Goal: Information Seeking & Learning: Learn about a topic

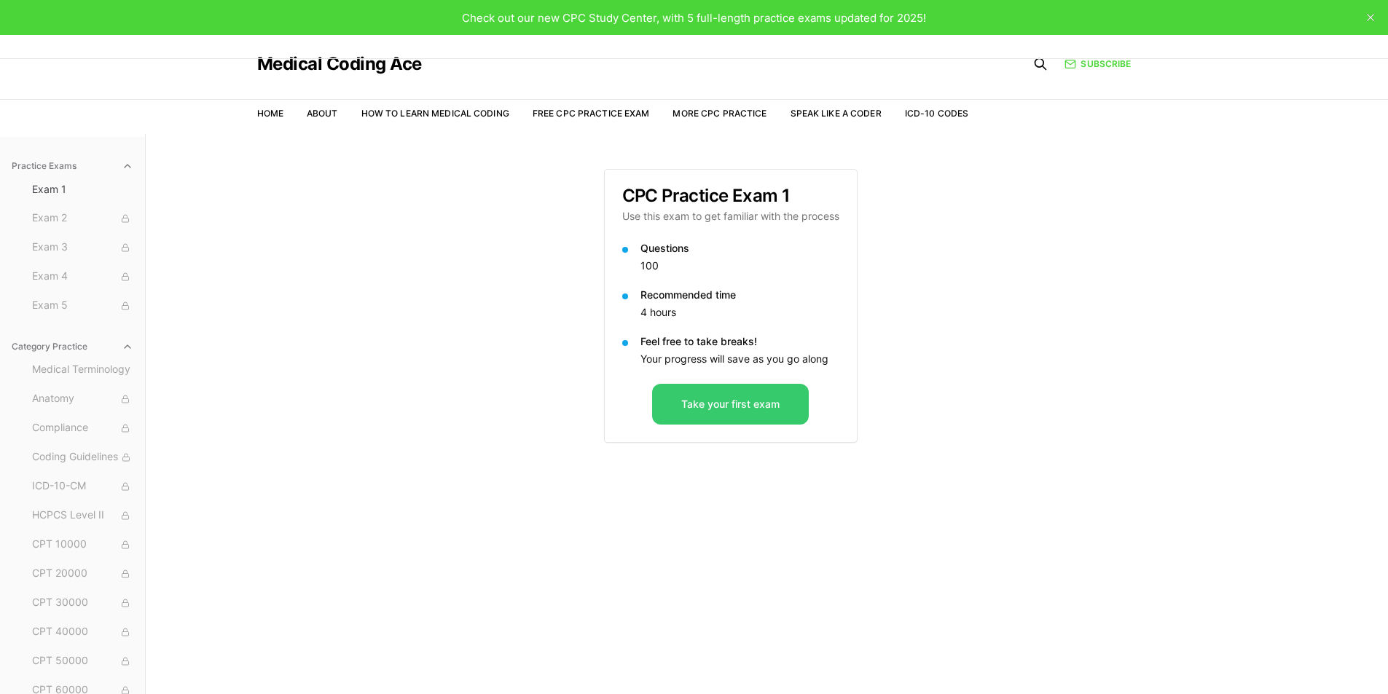
click at [731, 406] on button "Take your first exam" at bounding box center [730, 404] width 157 height 41
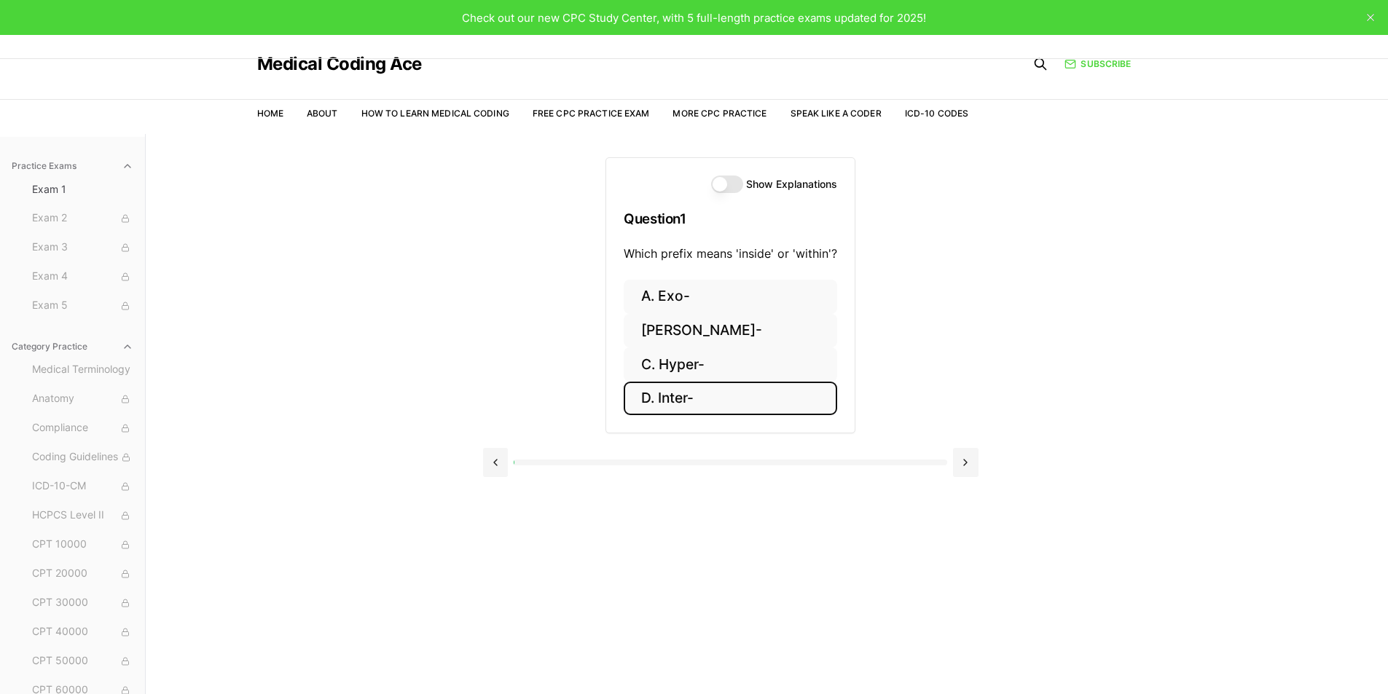
click at [664, 399] on button "D. Inter-" at bounding box center [730, 399] width 213 height 34
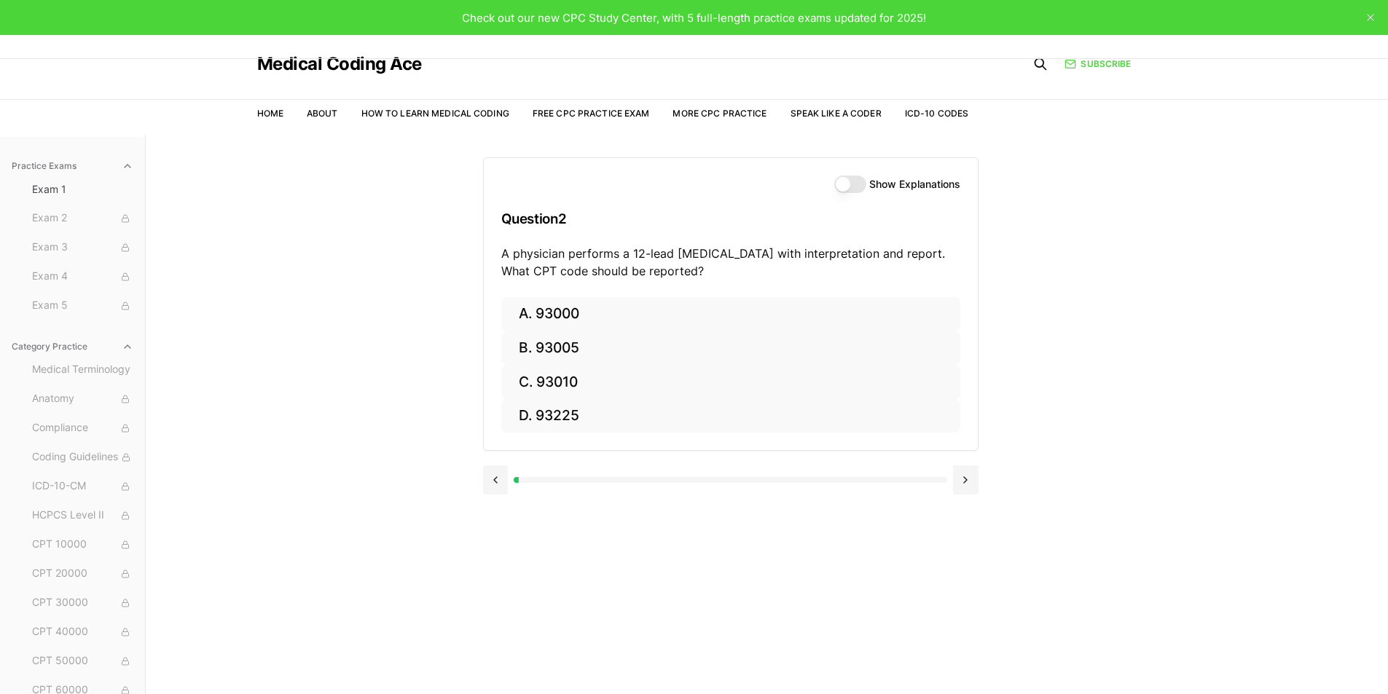
click at [844, 186] on button "Show Explanations" at bounding box center [850, 184] width 32 height 17
click at [846, 186] on button "Show Explanations" at bounding box center [850, 184] width 32 height 17
click at [961, 481] on button at bounding box center [965, 479] width 25 height 29
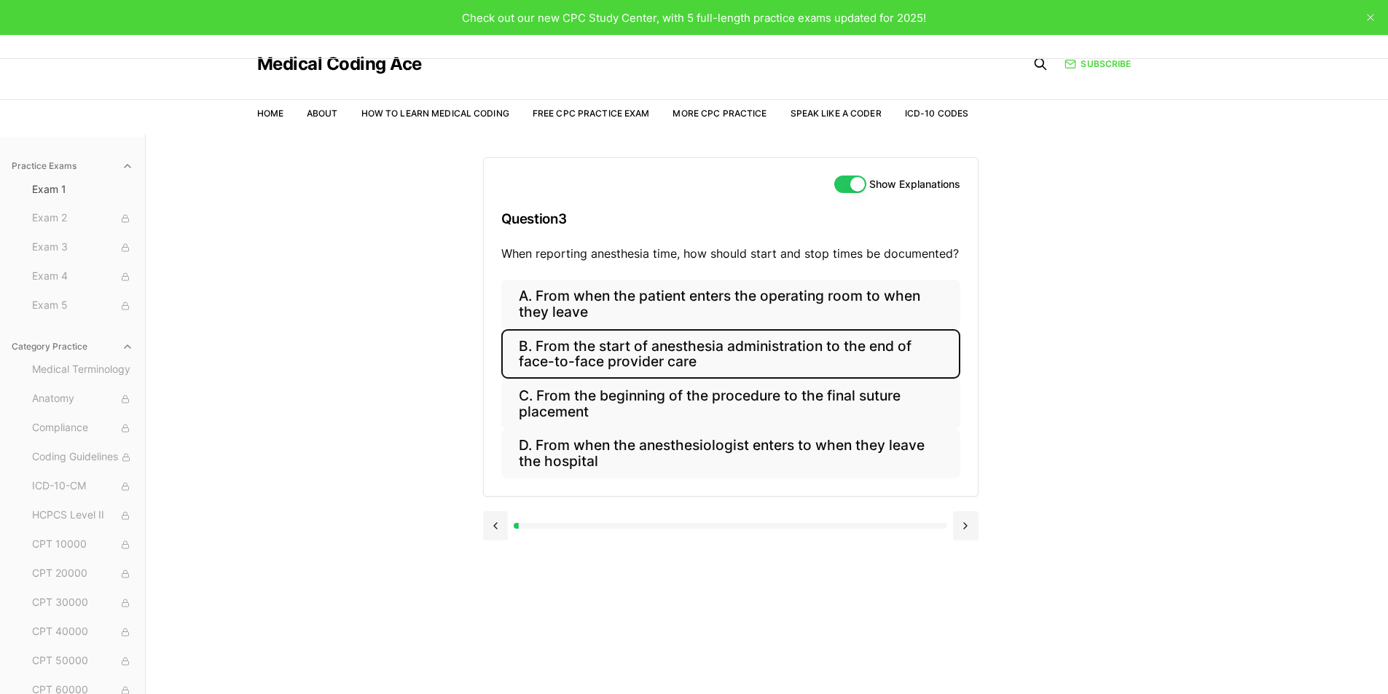
click at [701, 355] on button "B. From the start of anesthesia administration to the end of face-to-face provi…" at bounding box center [730, 354] width 459 height 50
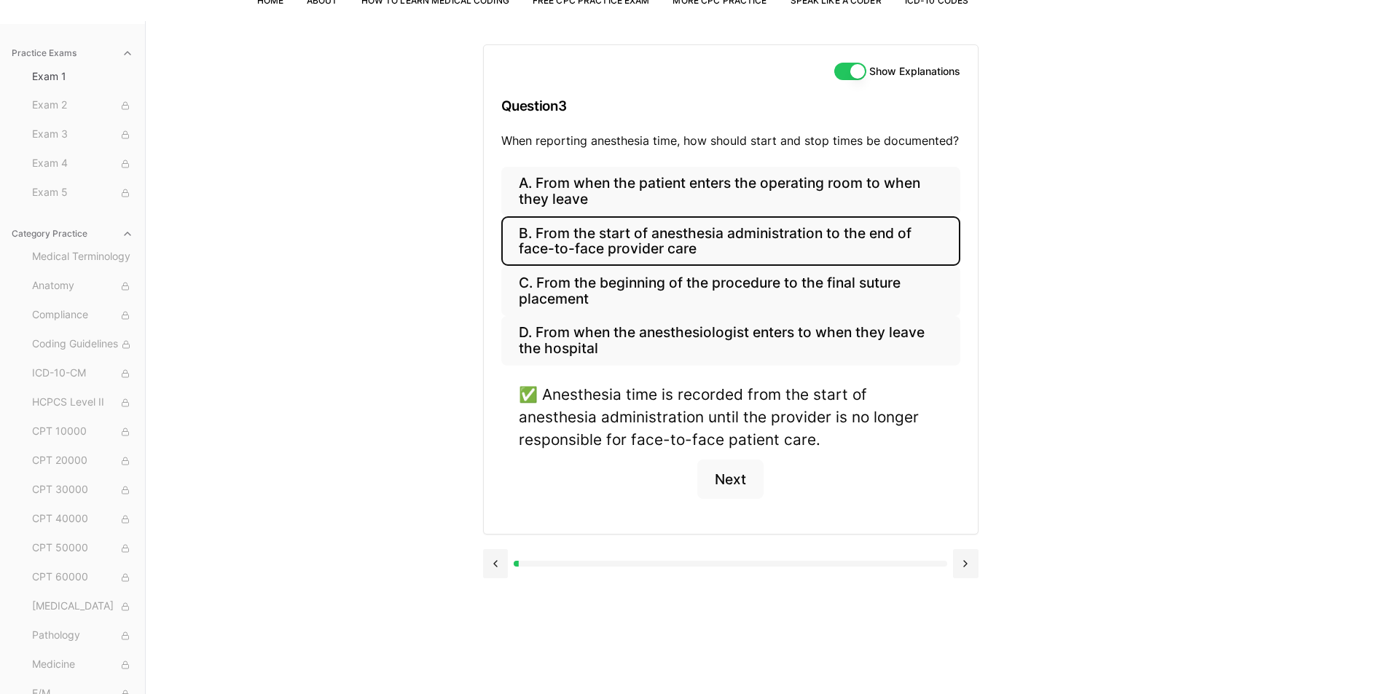
scroll to position [134, 0]
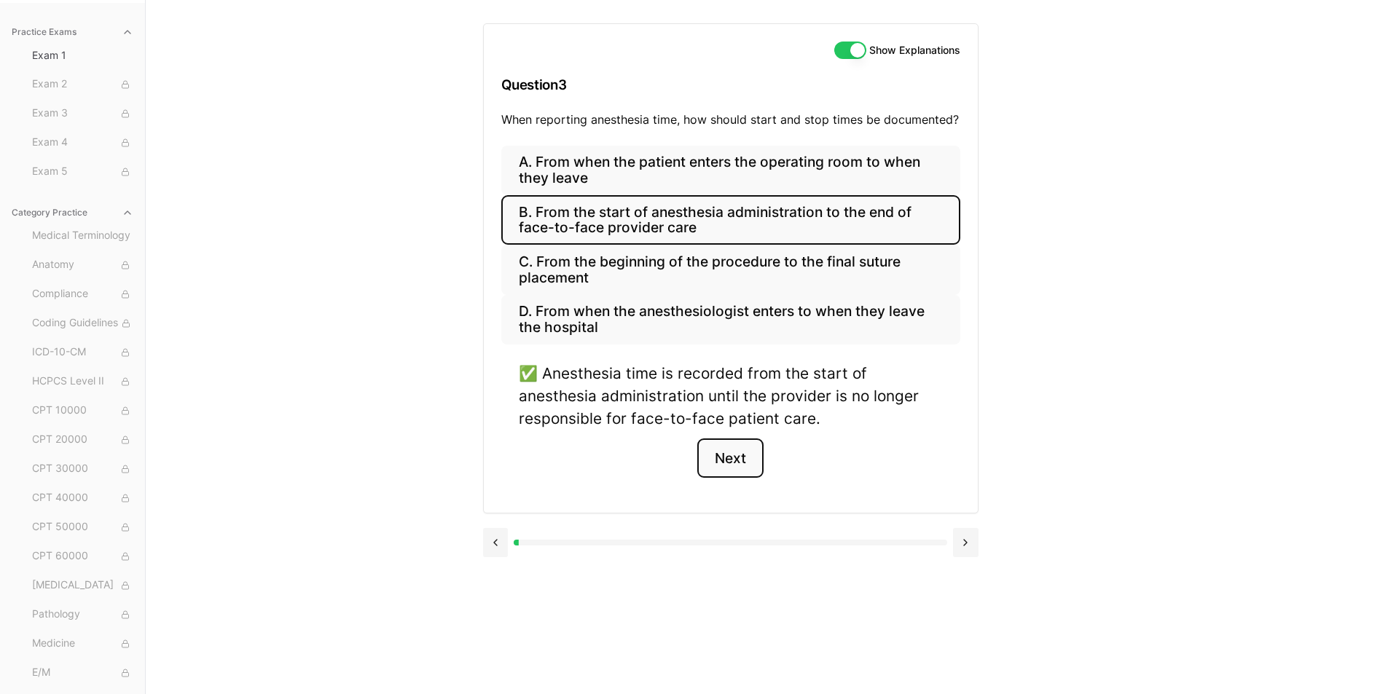
click at [735, 456] on button "Next" at bounding box center [730, 458] width 66 height 39
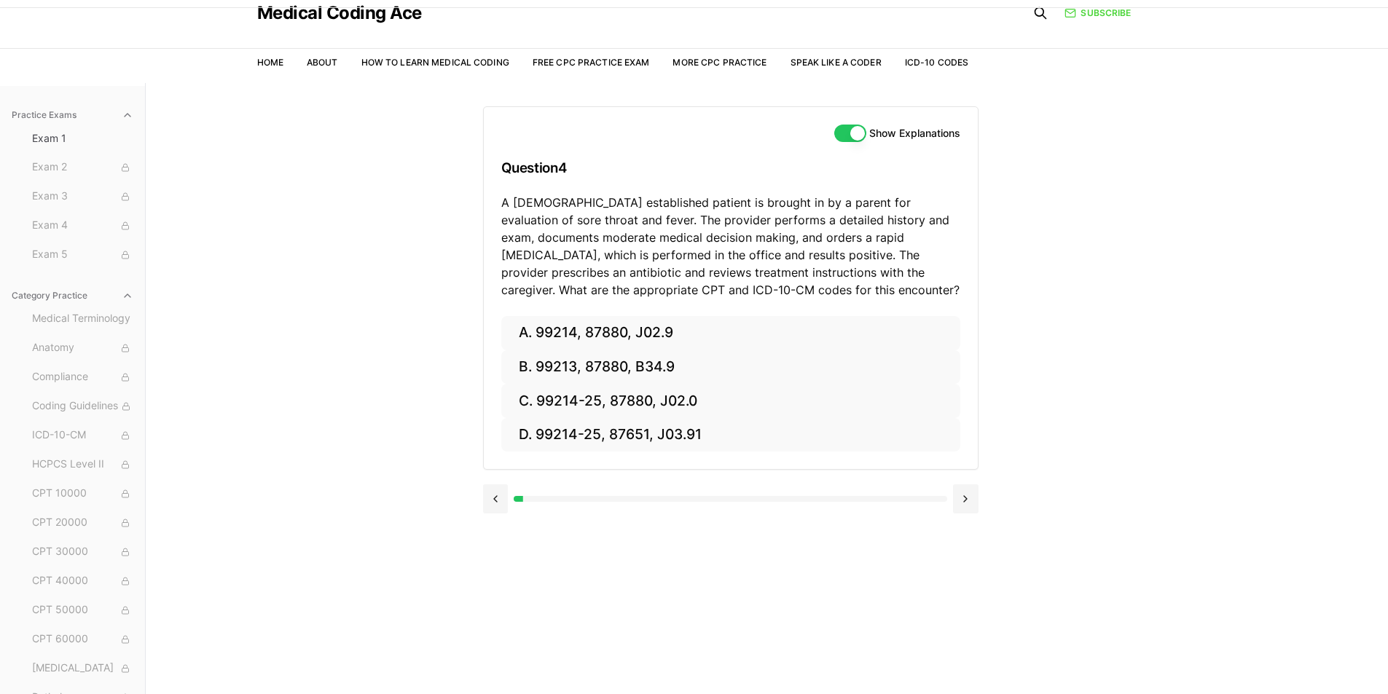
scroll to position [0, 0]
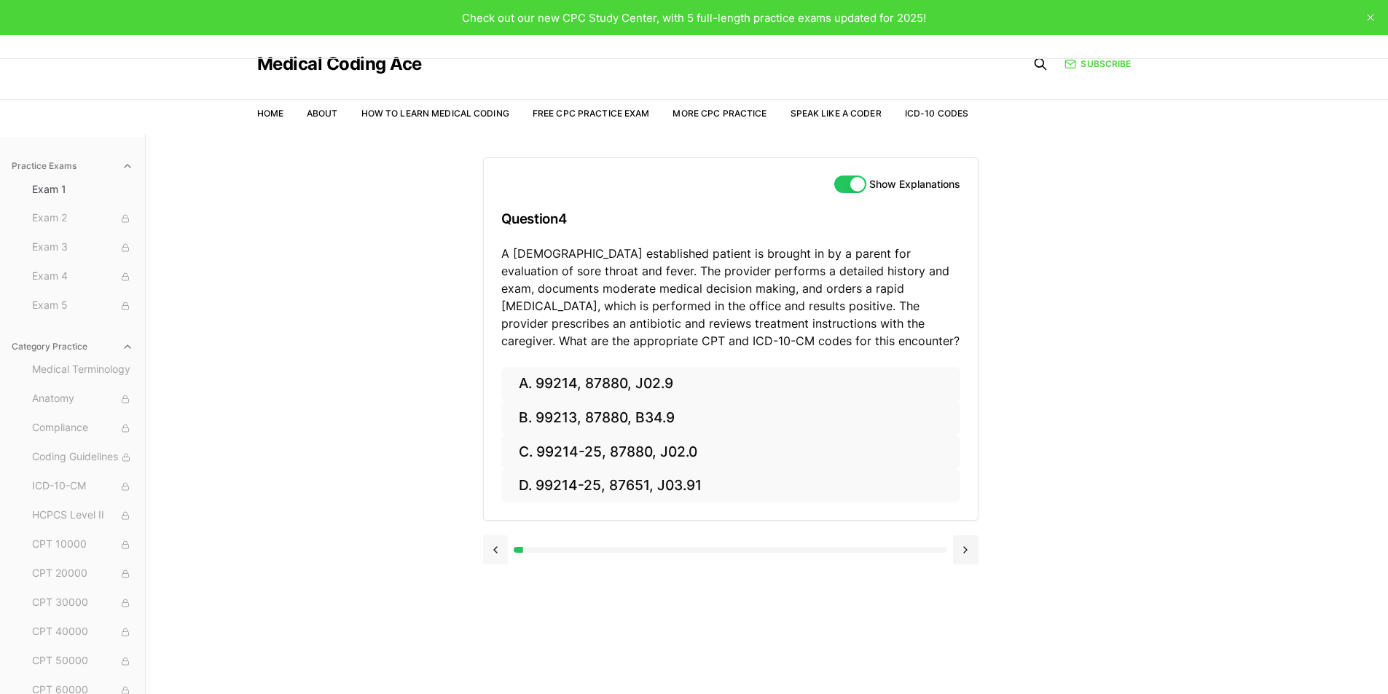
click at [496, 550] on button at bounding box center [495, 549] width 25 height 29
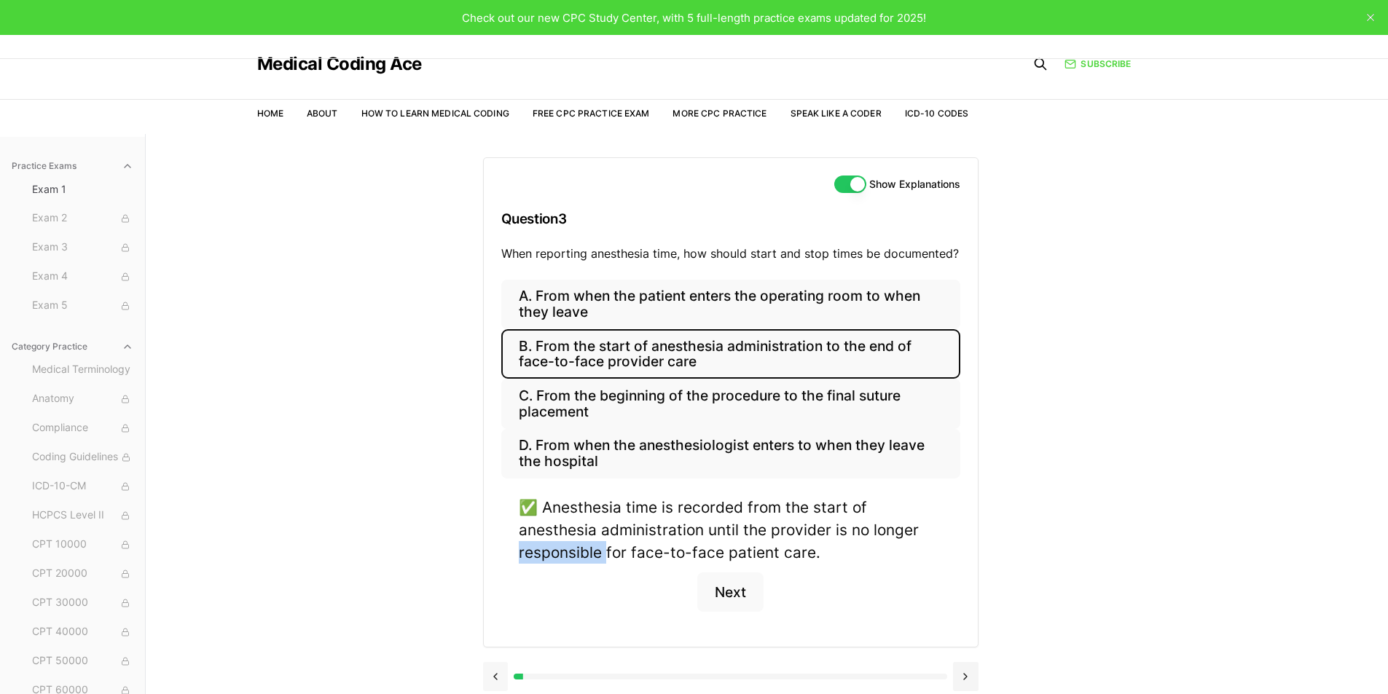
click at [496, 550] on div "A. From when the patient enters the operating room to when they leave B. From t…" at bounding box center [731, 463] width 494 height 367
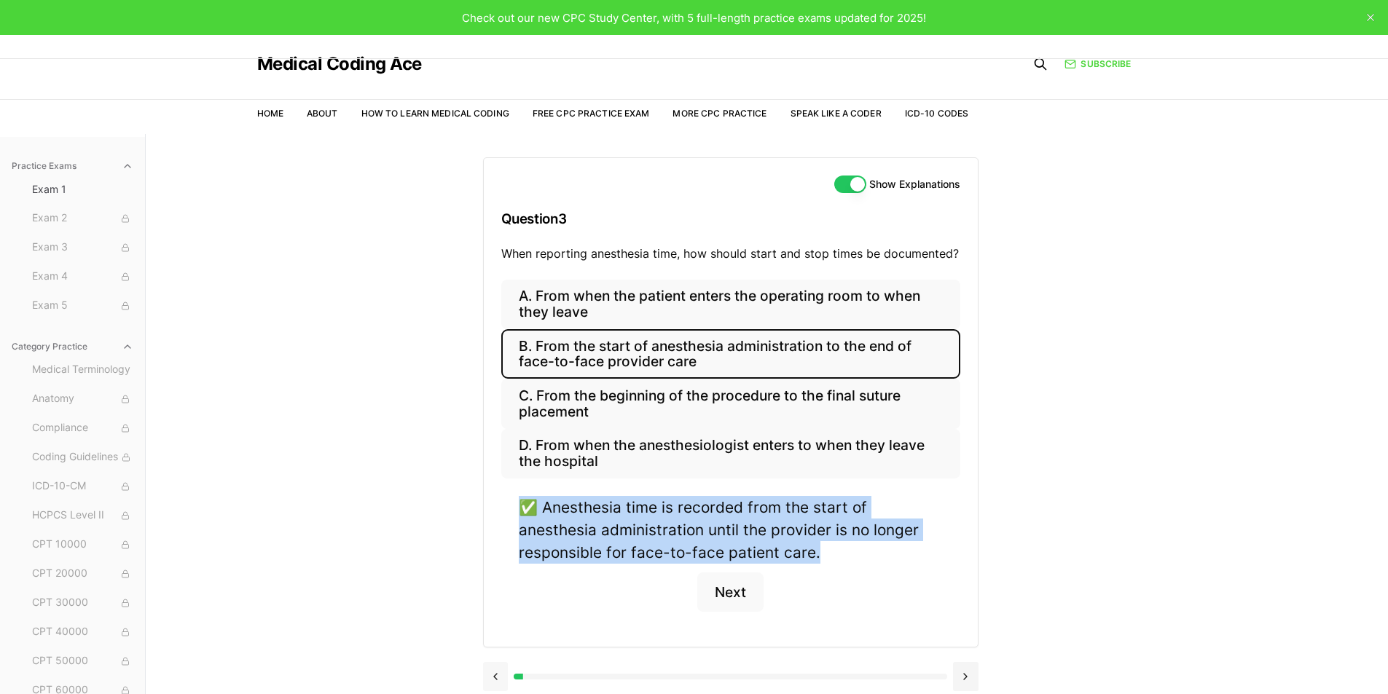
click at [496, 550] on div "A. From when the patient enters the operating room to when they leave B. From t…" at bounding box center [731, 463] width 494 height 367
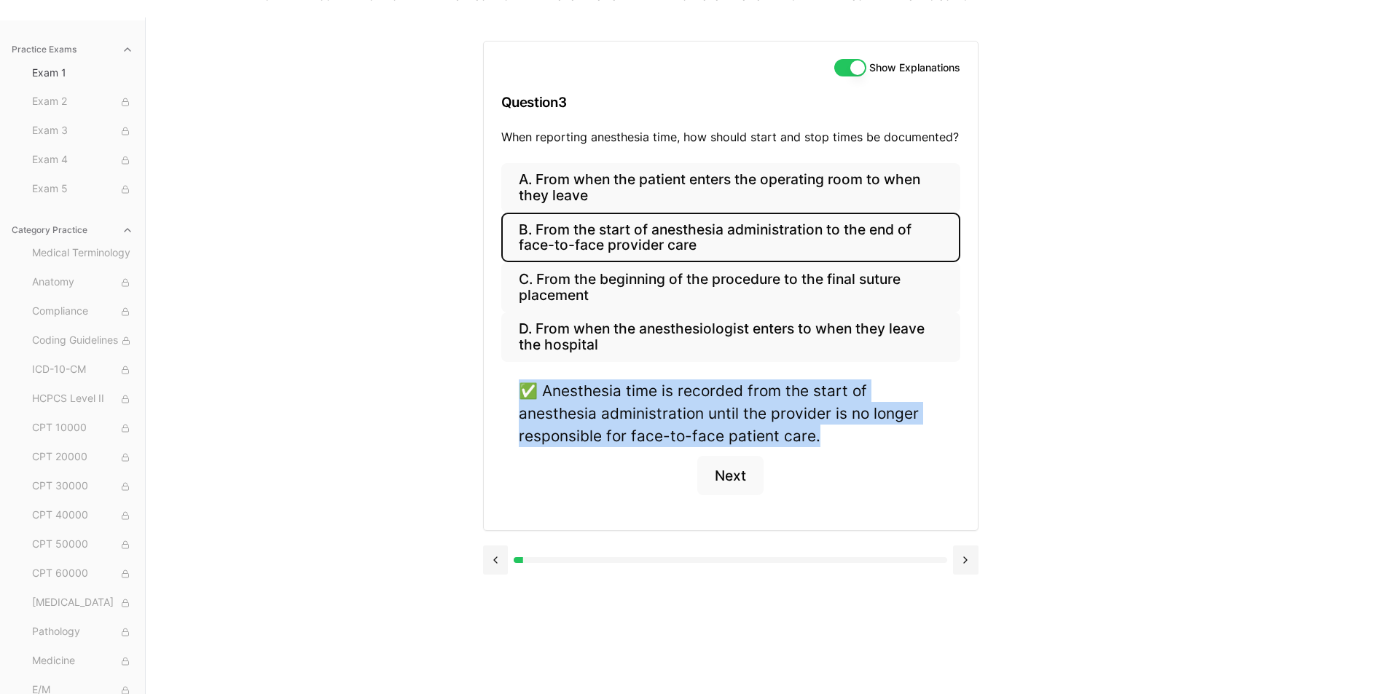
scroll to position [134, 0]
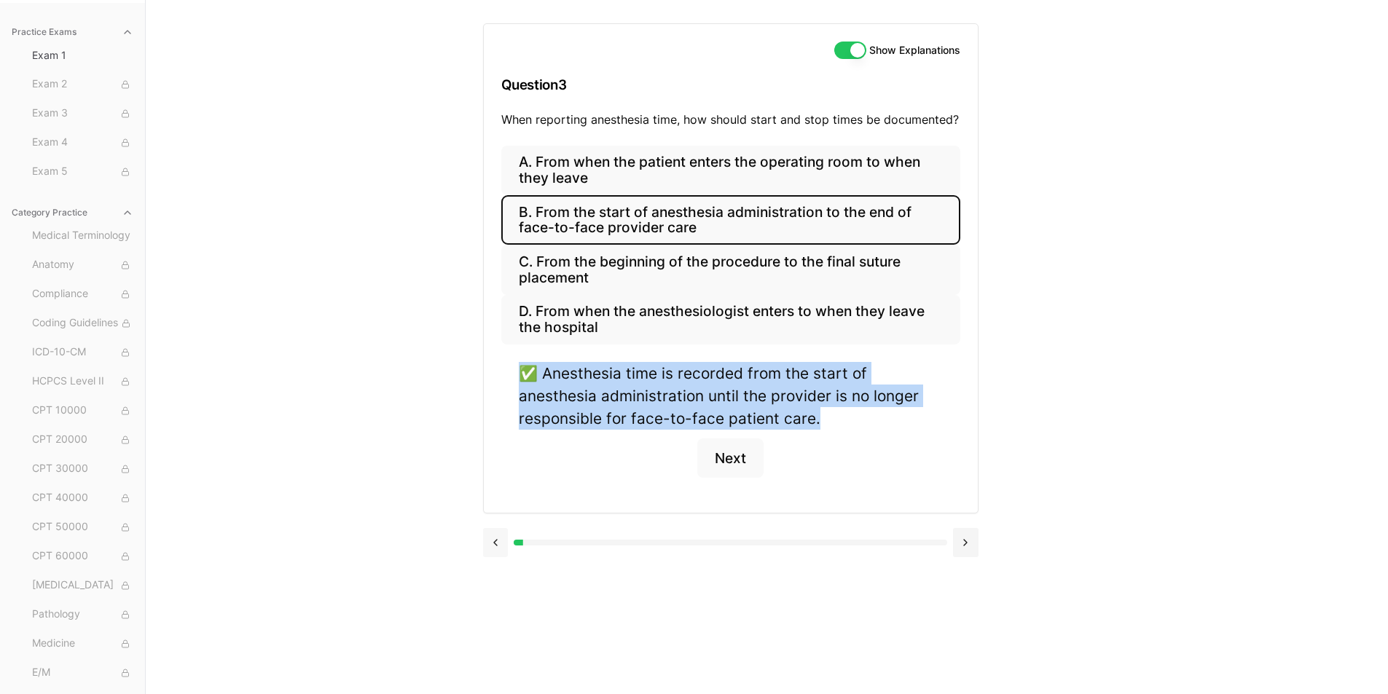
click at [489, 547] on button at bounding box center [495, 542] width 25 height 29
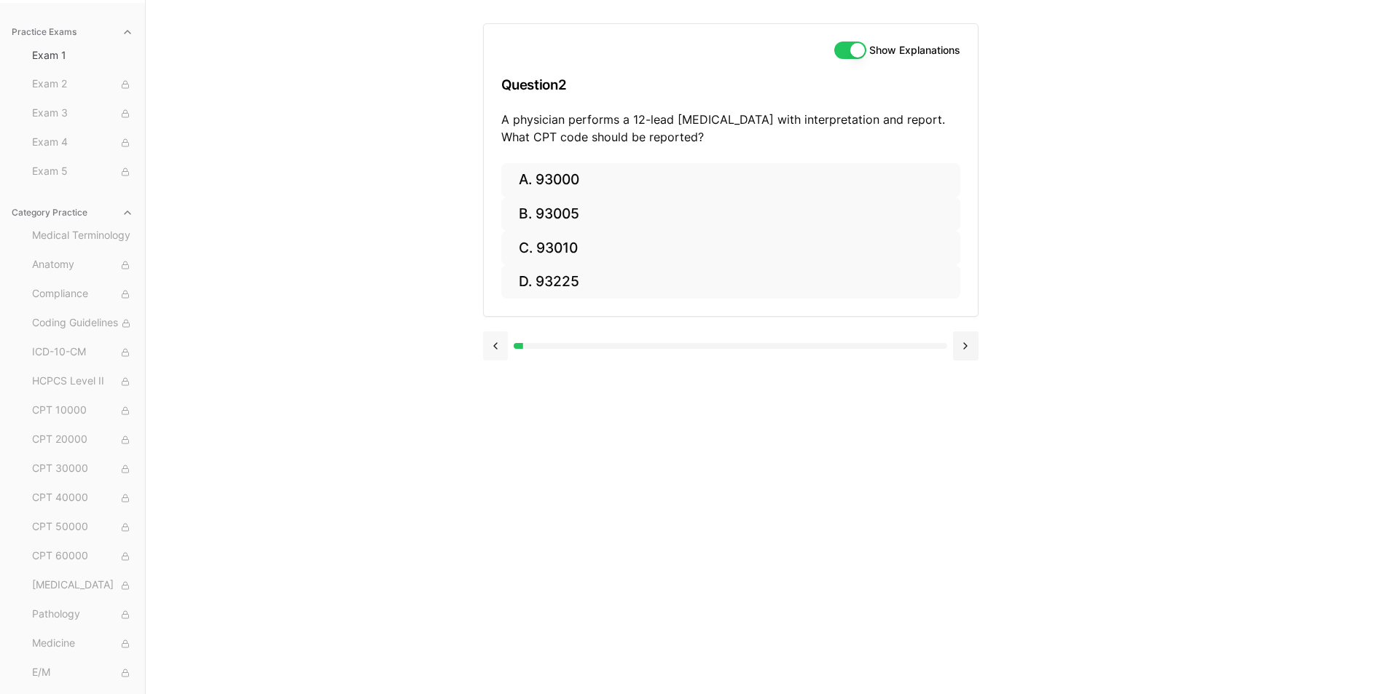
click at [498, 345] on button at bounding box center [495, 345] width 25 height 29
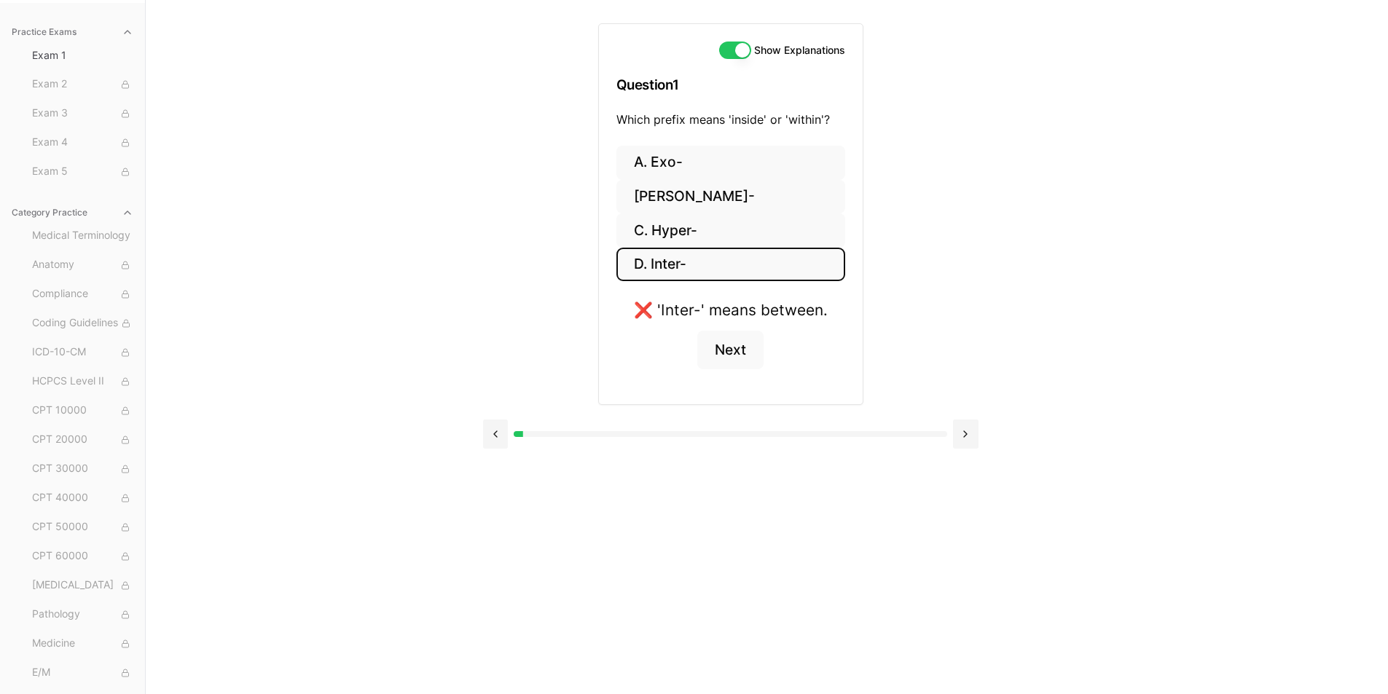
scroll to position [61, 0]
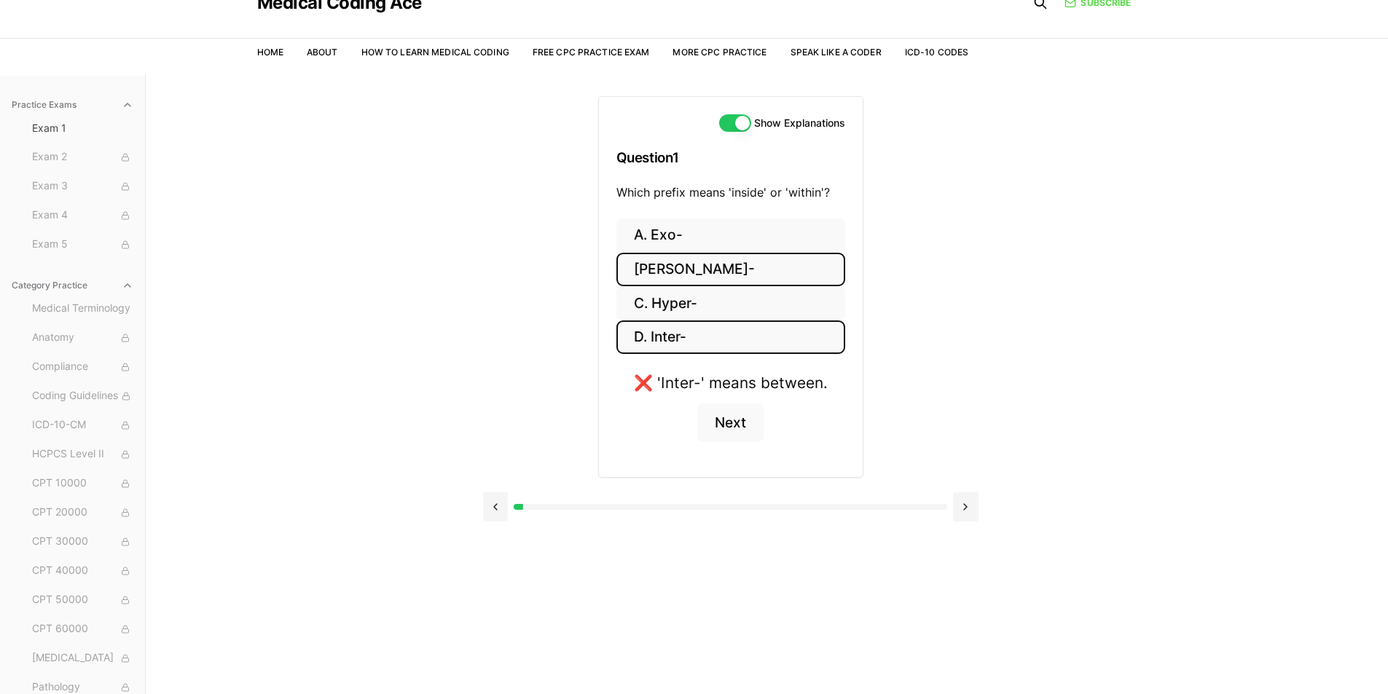
click at [642, 267] on button "[PERSON_NAME]-" at bounding box center [730, 270] width 229 height 34
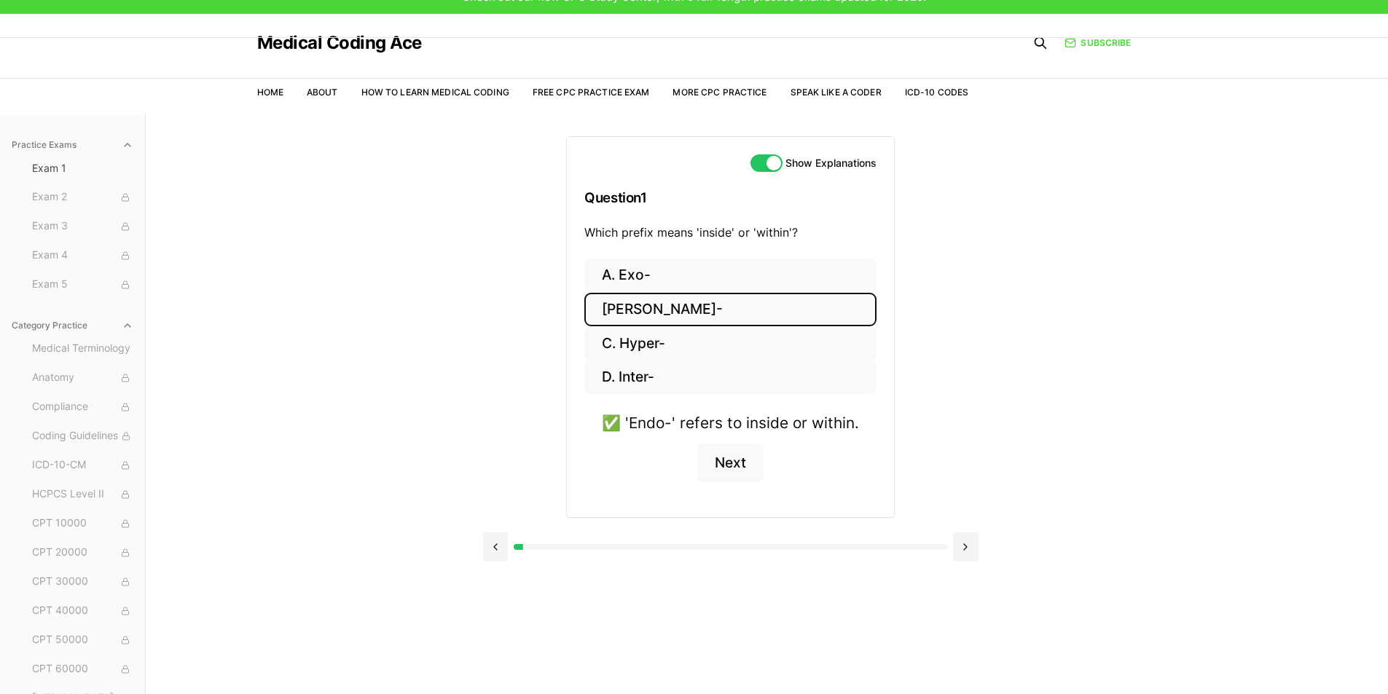
scroll to position [0, 0]
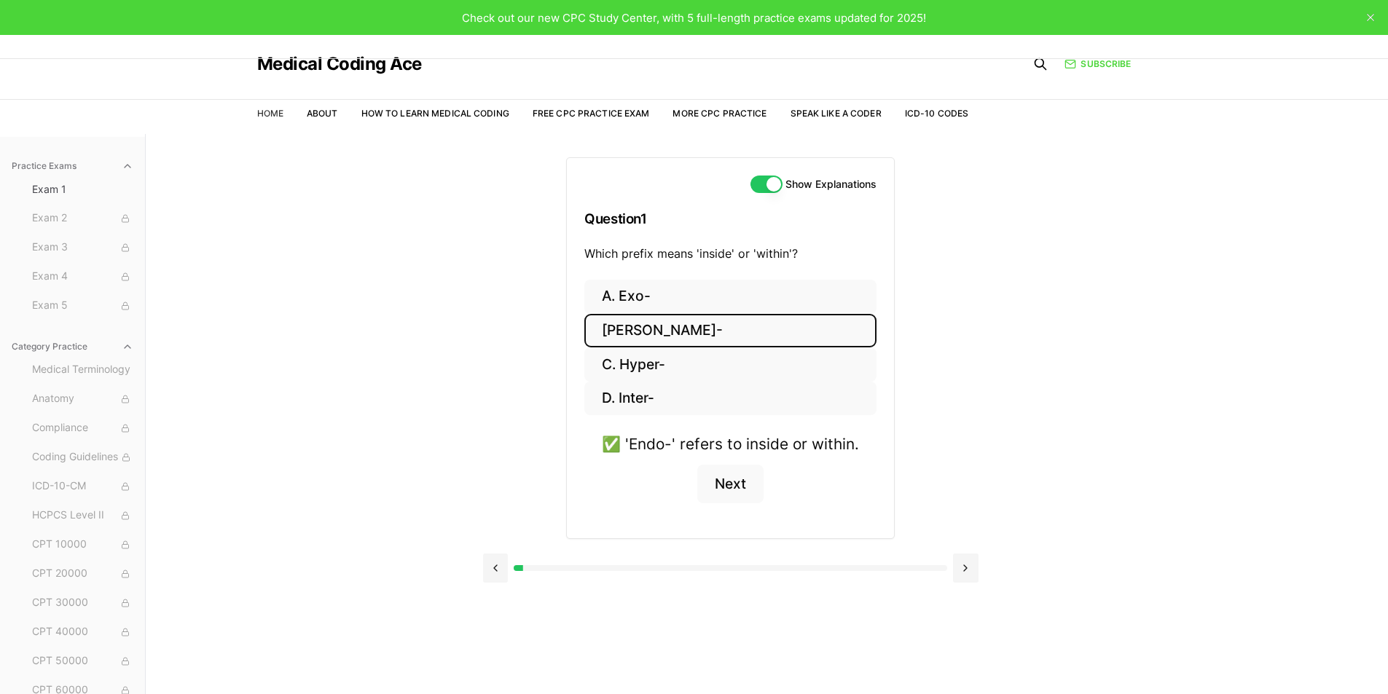
click at [270, 108] on link "Home" at bounding box center [270, 113] width 26 height 11
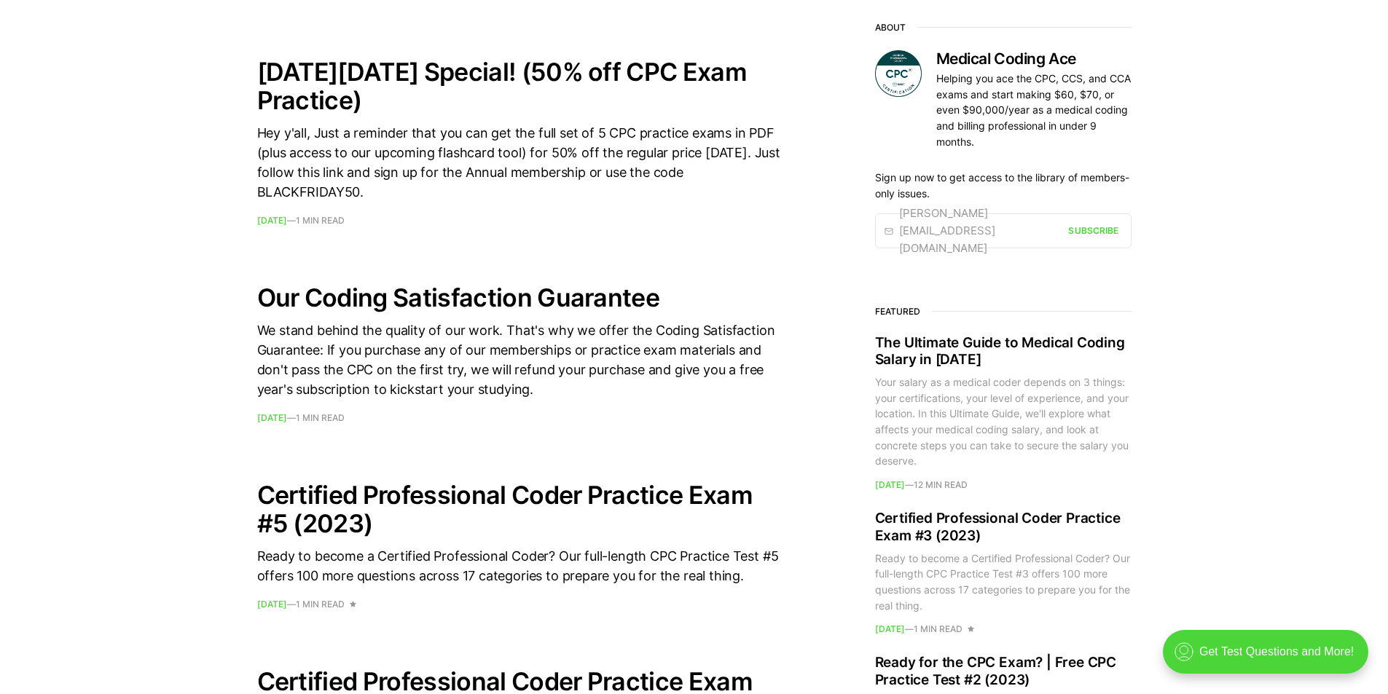
scroll to position [801, 0]
